Goal: Complete application form

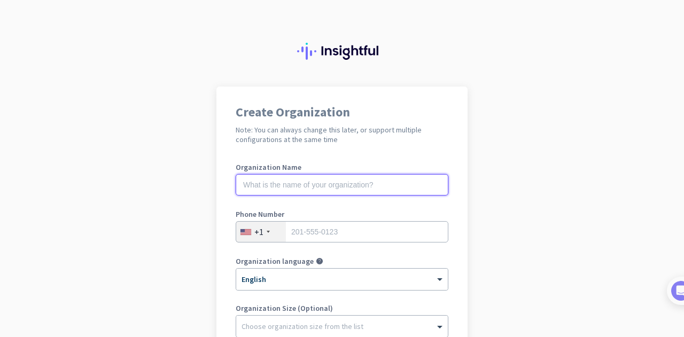
click at [340, 184] on input "text" at bounding box center [342, 184] width 213 height 21
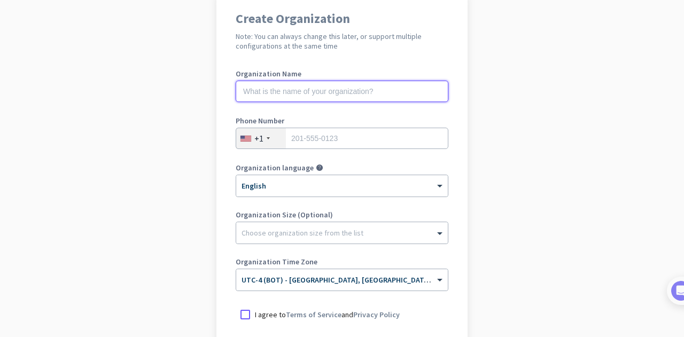
scroll to position [107, 0]
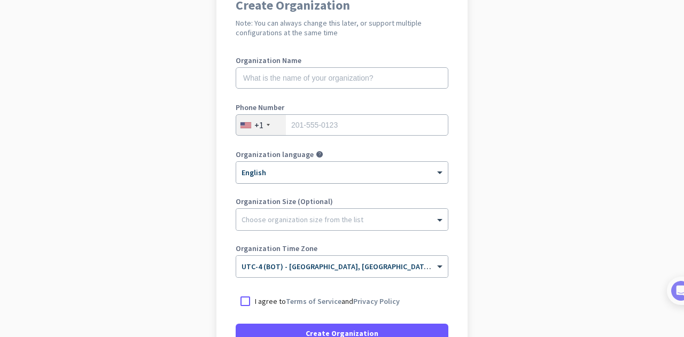
click at [352, 167] on div at bounding box center [341, 168] width 211 height 9
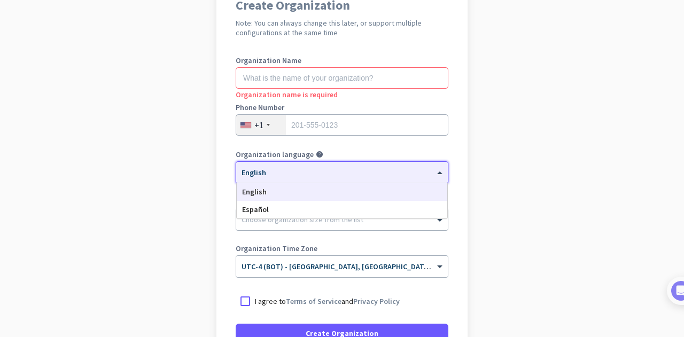
click at [352, 167] on div at bounding box center [341, 168] width 211 height 9
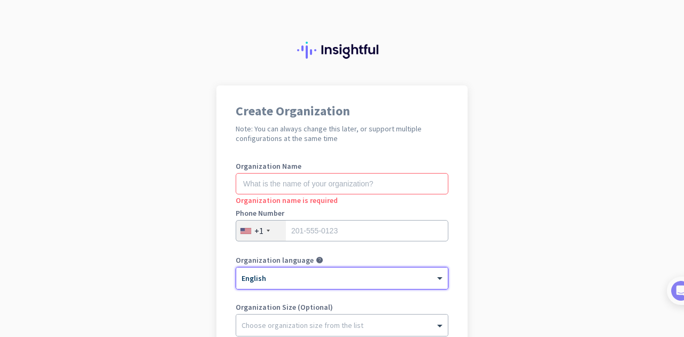
scroll to position [0, 0]
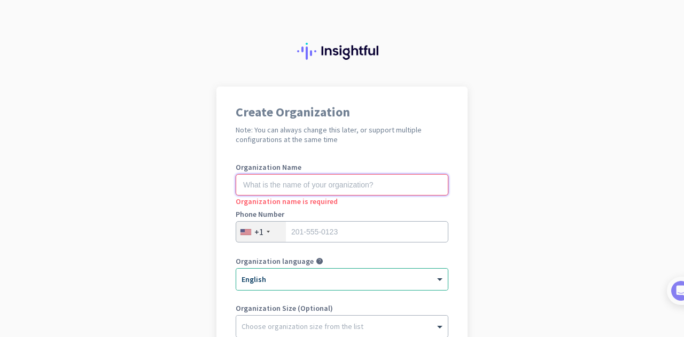
click at [348, 189] on input "text" at bounding box center [342, 184] width 213 height 21
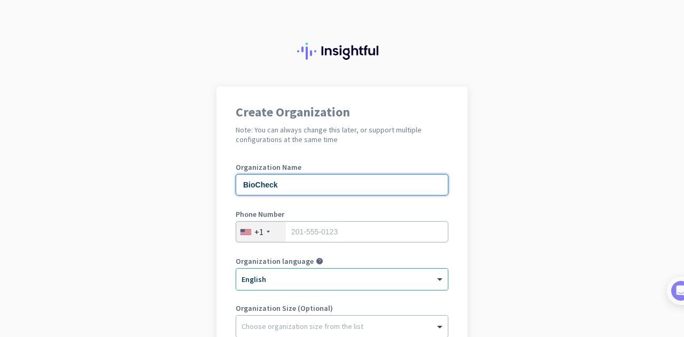
type input "BioCheck"
click at [249, 232] on div "+1" at bounding box center [261, 232] width 50 height 20
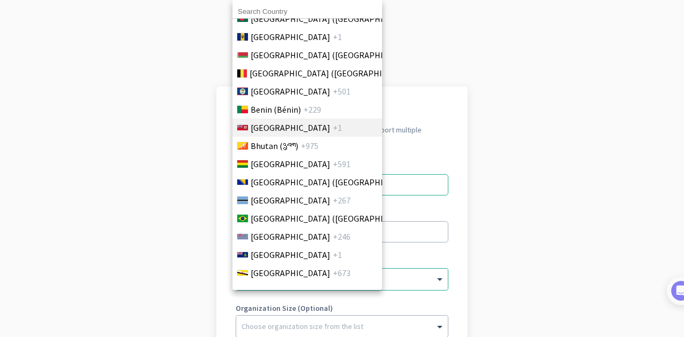
scroll to position [427, 0]
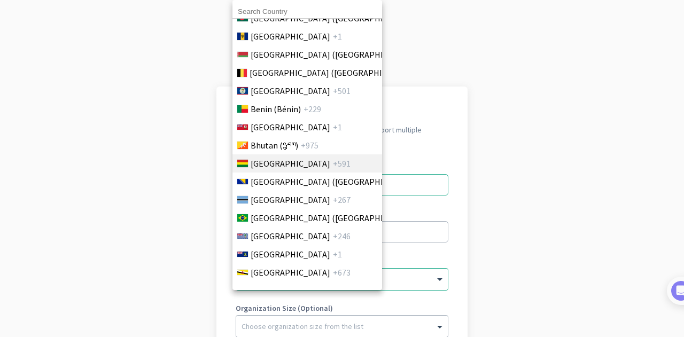
click at [333, 168] on span "+591" at bounding box center [342, 163] width 18 height 13
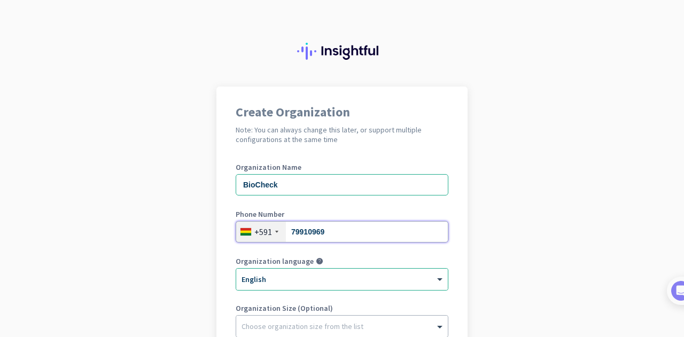
type input "79910969"
click at [527, 169] on app-onboarding-organization "Create Organization Note: You can always change this later, or support multiple…" at bounding box center [342, 318] width 684 height 463
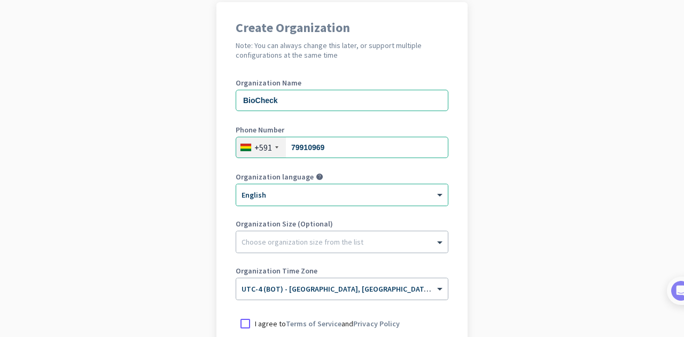
scroll to position [107, 0]
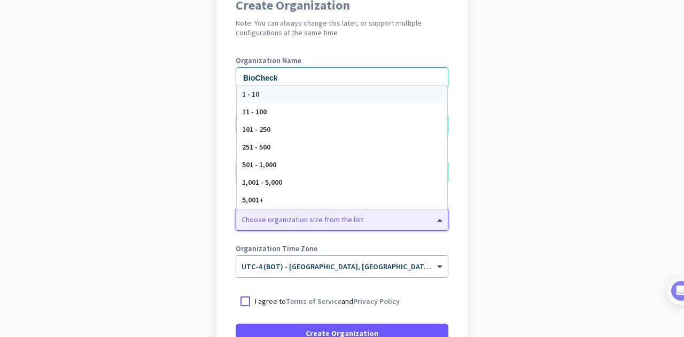
click at [316, 210] on div "Choose organization size from the list" at bounding box center [341, 219] width 211 height 21
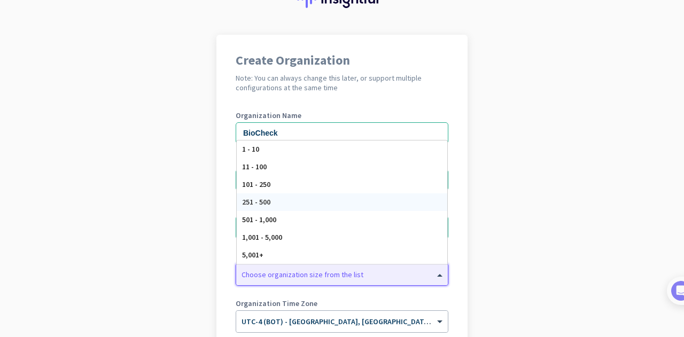
scroll to position [53, 0]
